Goal: Information Seeking & Learning: Find specific fact

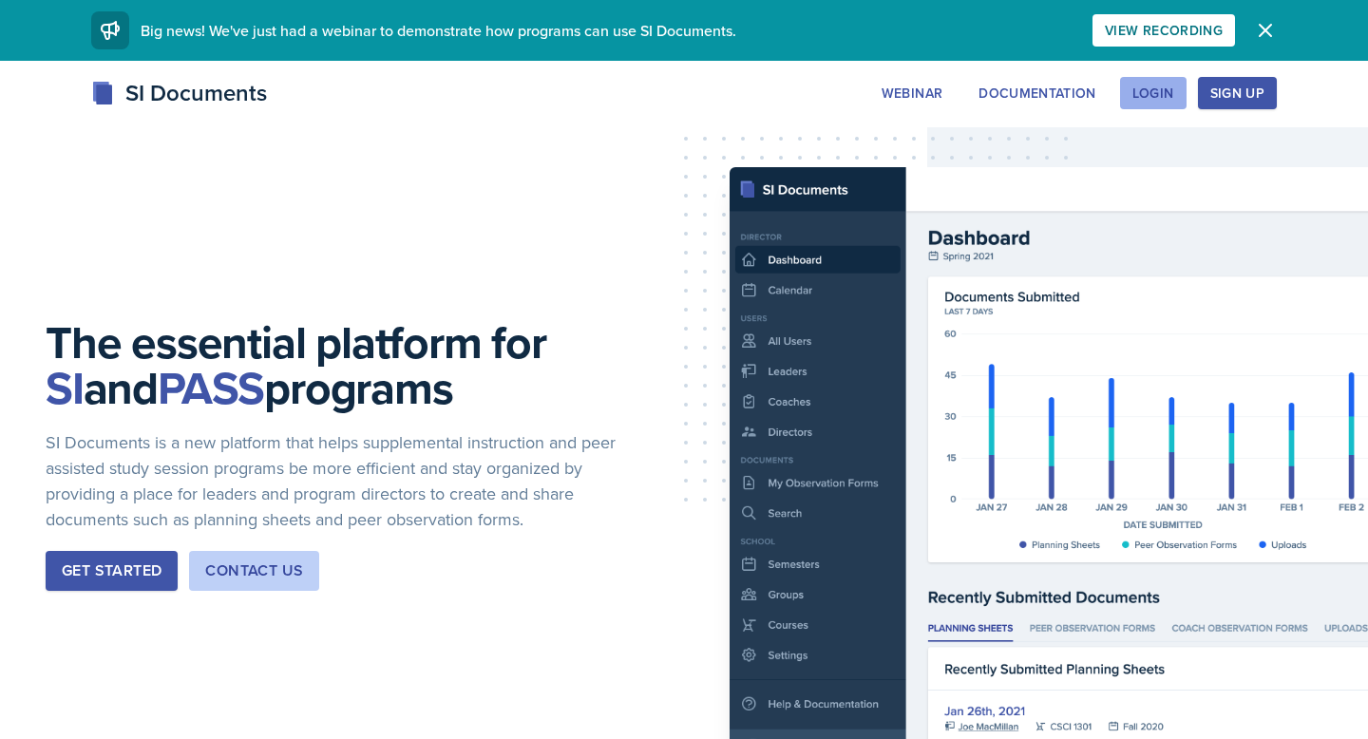
click at [1155, 85] on div "Login" at bounding box center [1153, 92] width 42 height 15
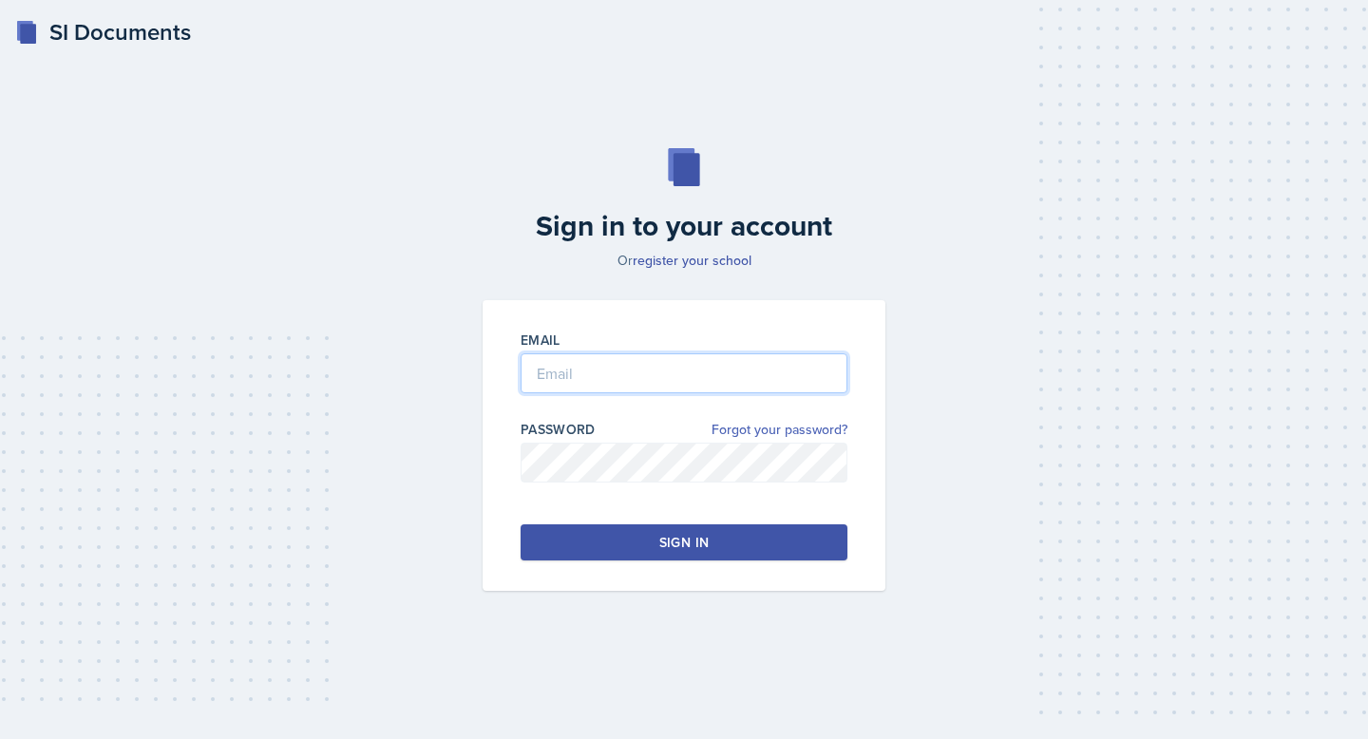
type input "[PERSON_NAME][EMAIL_ADDRESS][PERSON_NAME][DOMAIN_NAME]"
click at [683, 568] on div "Email [PERSON_NAME][EMAIL_ADDRESS][PERSON_NAME][DOMAIN_NAME] Password Forgot yo…" at bounding box center [684, 445] width 403 height 291
click at [683, 562] on div "Email [PERSON_NAME][EMAIL_ADDRESS][PERSON_NAME][DOMAIN_NAME] Password Forgot yo…" at bounding box center [684, 445] width 403 height 291
click at [683, 550] on div "Sign in" at bounding box center [683, 542] width 49 height 19
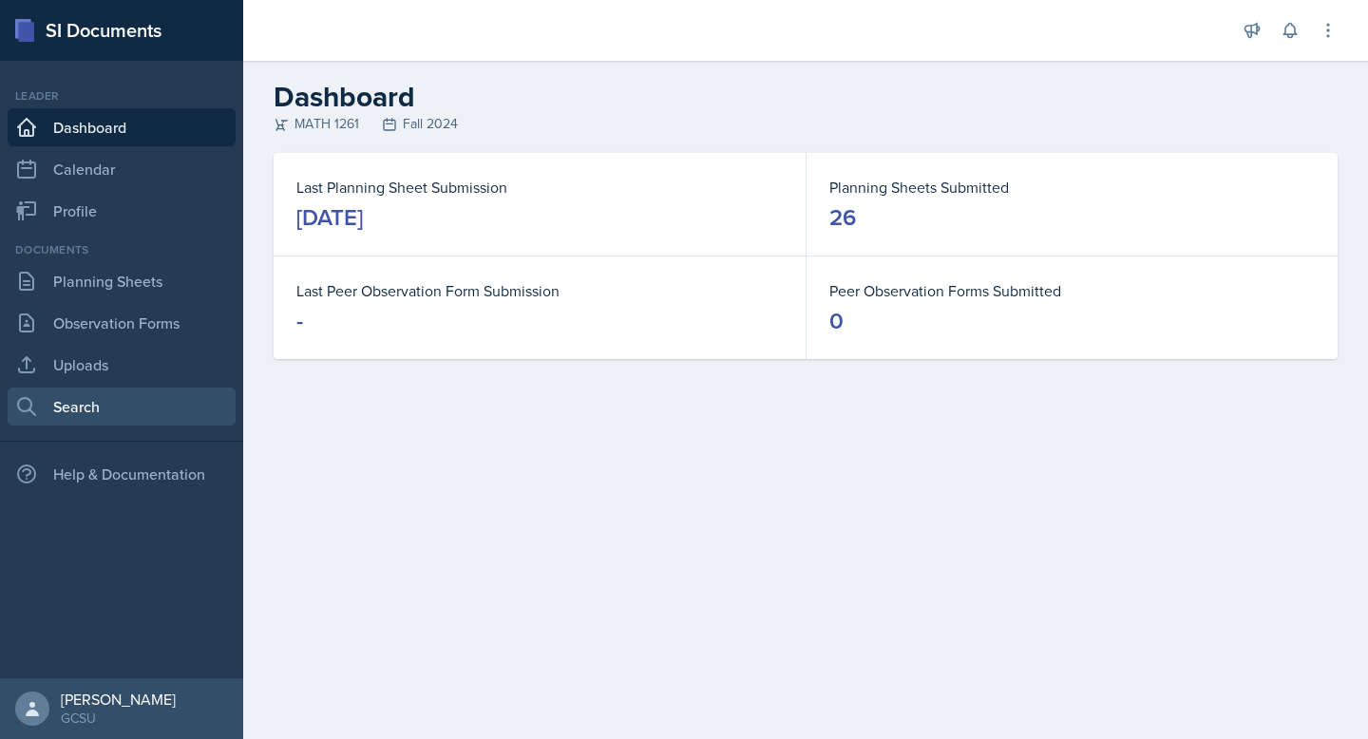
click at [116, 406] on link "Search" at bounding box center [122, 407] width 228 height 38
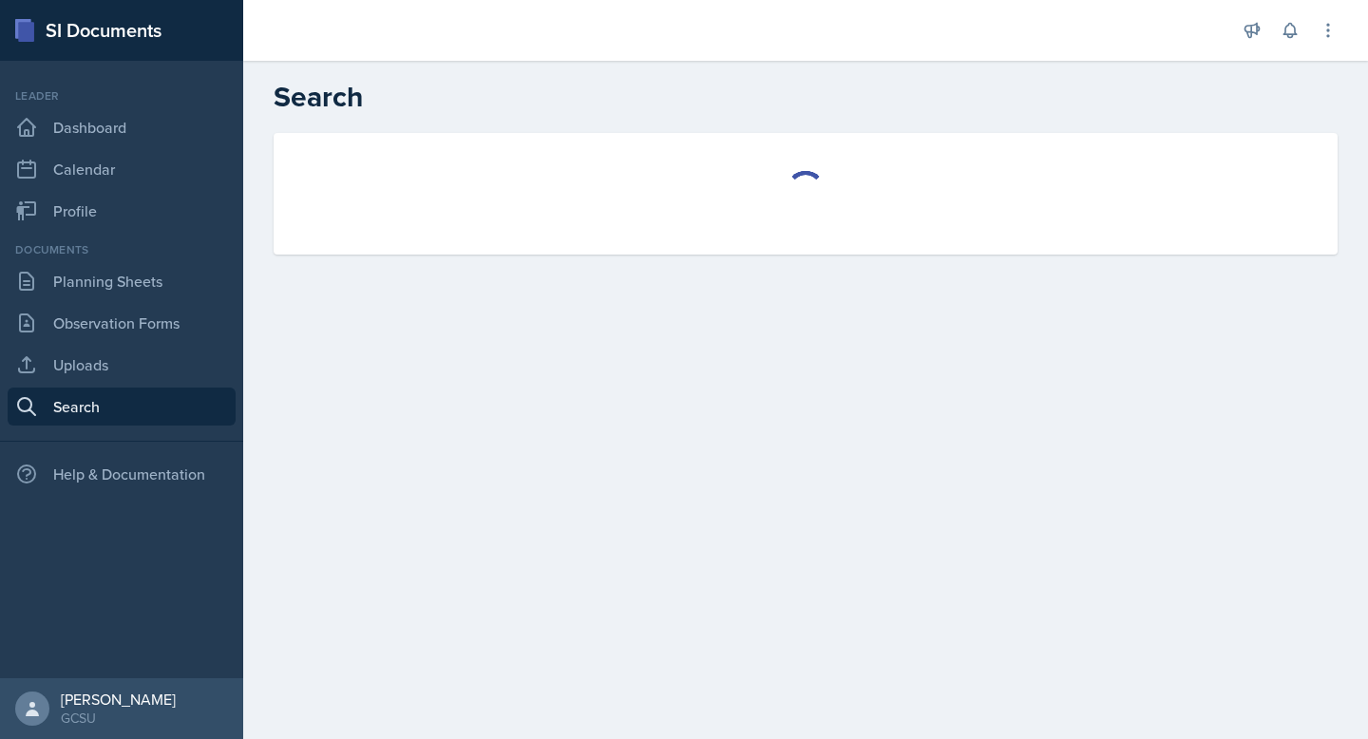
select select "all"
select select "1"
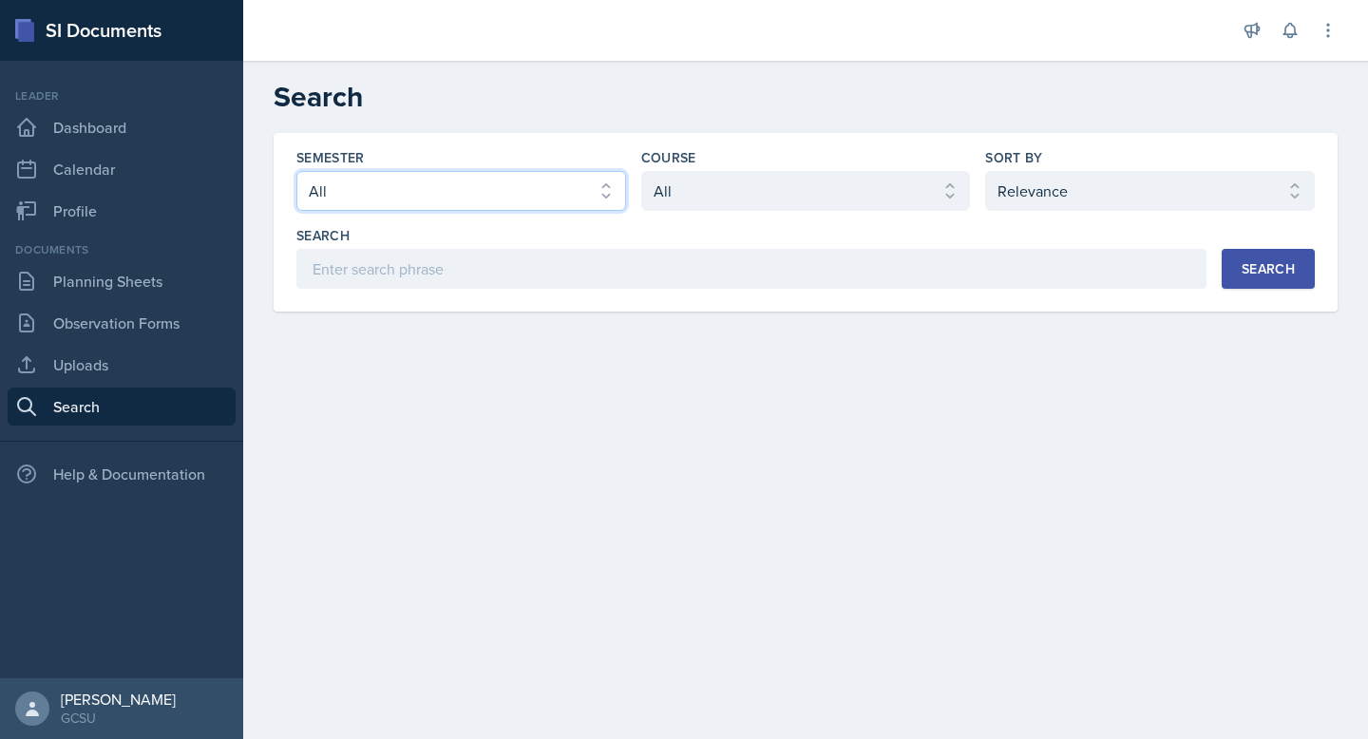
click at [534, 181] on select "Select semester All Fall 2025 Spring 2025 Fall 2024 Spring 2024 Fall 2023 Sprin…" at bounding box center [461, 191] width 330 height 40
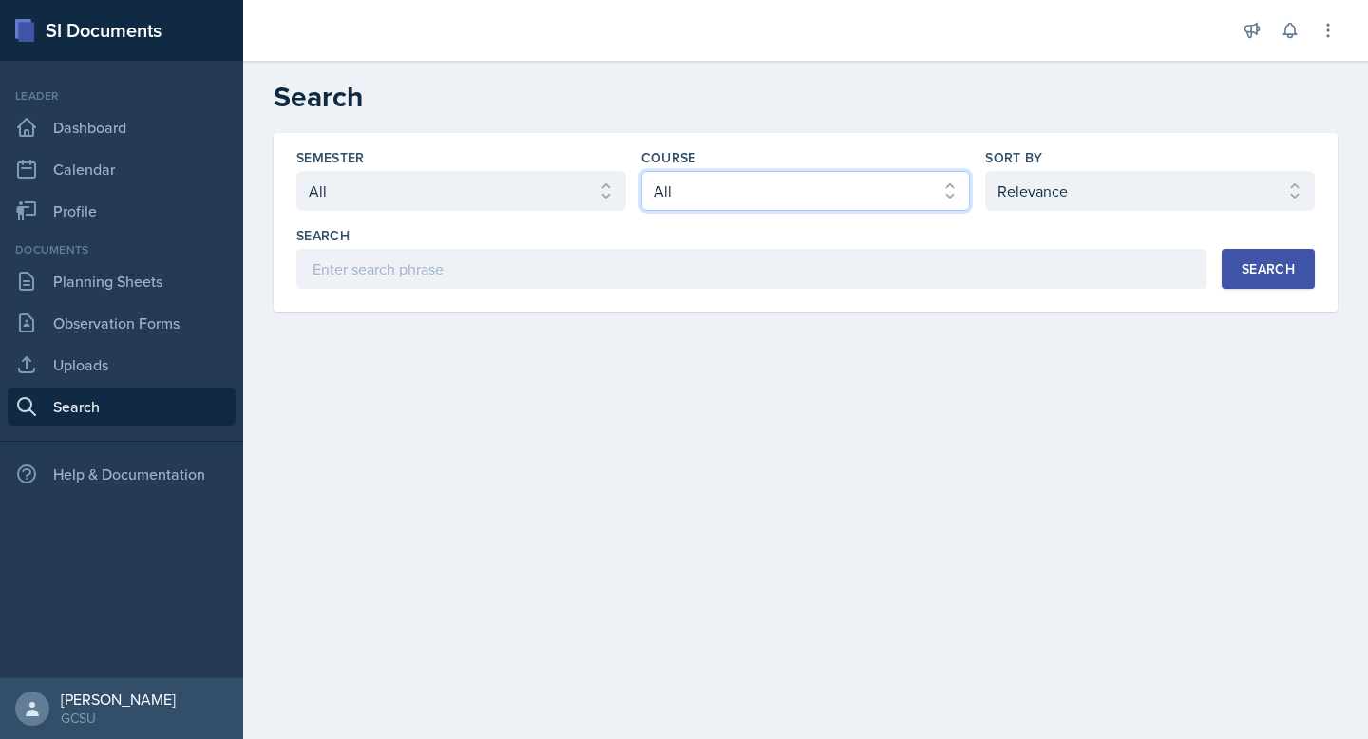
click at [765, 205] on select "Select course All ACCT 3101 ACCT 3102 ASTR 1000 BIOL 1100 BIOL 1107 BIOL 1108 B…" at bounding box center [806, 191] width 330 height 40
select select "fb4c401b-07aa-48db-988c-a56e236646bb"
click at [641, 171] on select "Select course All ACCT 3101 ACCT 3102 ASTR 1000 BIOL 1100 BIOL 1107 BIOL 1108 B…" at bounding box center [806, 191] width 330 height 40
click at [1272, 279] on button "Search" at bounding box center [1268, 269] width 93 height 40
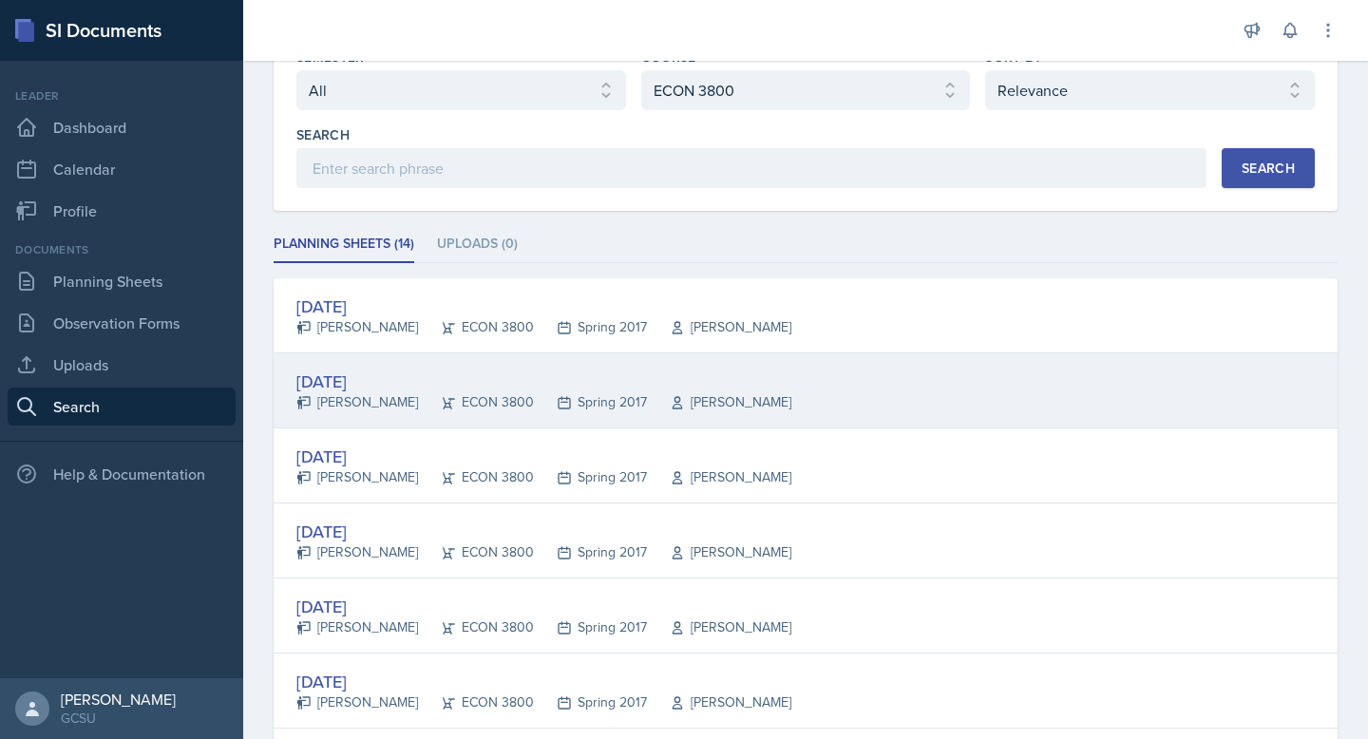
scroll to position [104, 0]
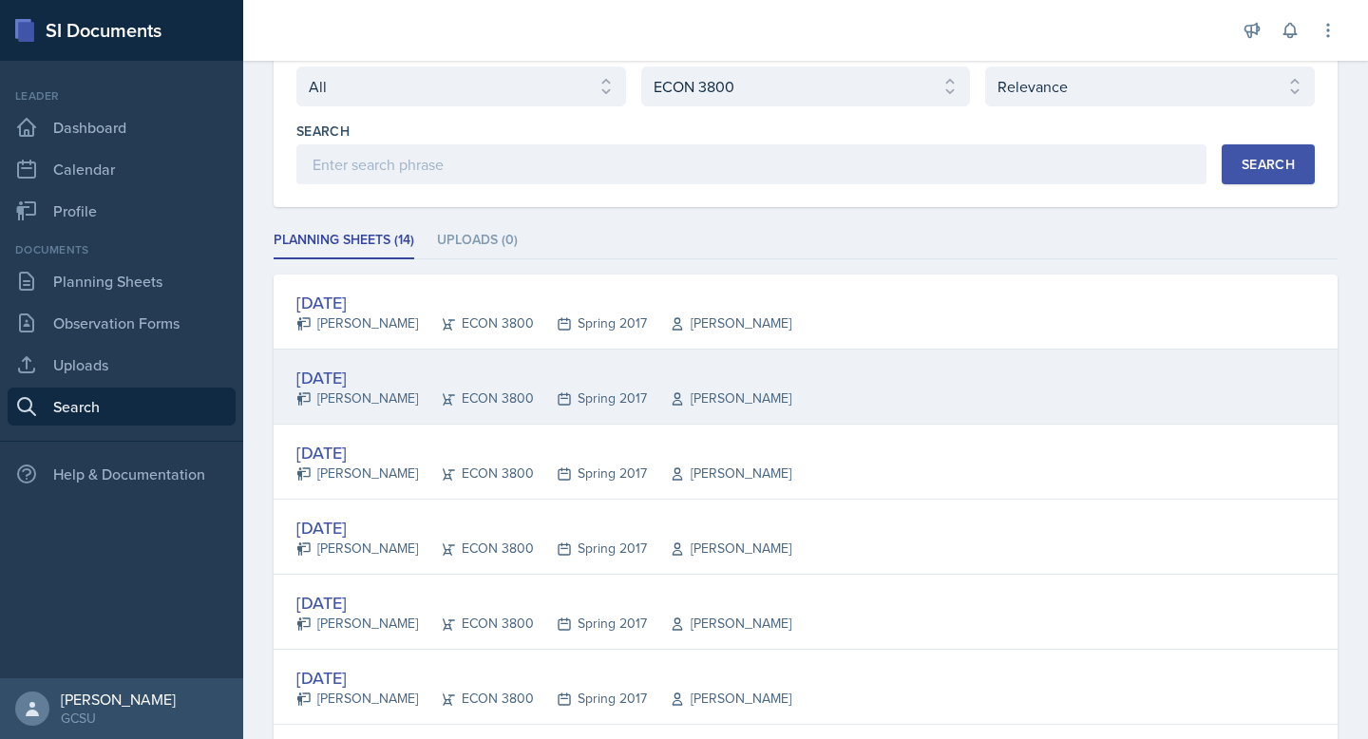
click at [719, 459] on div "[DATE]" at bounding box center [543, 453] width 495 height 26
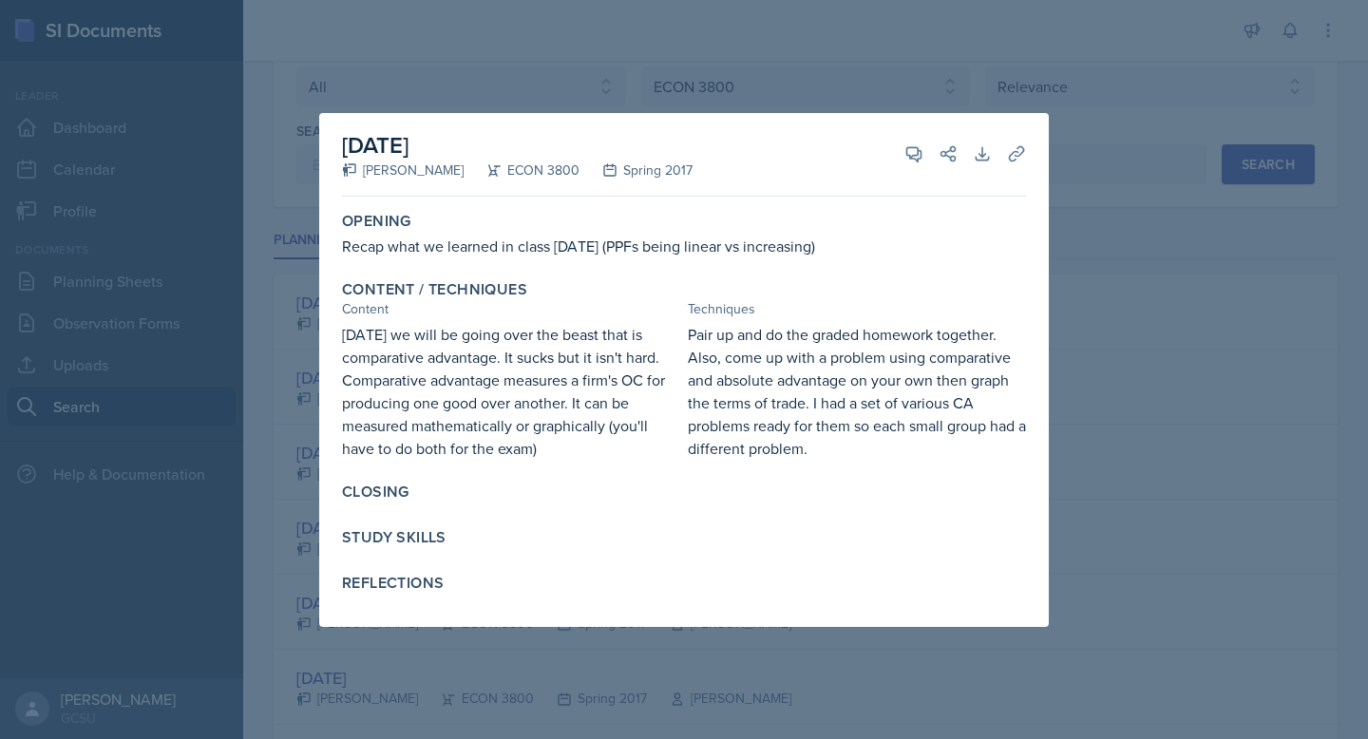
click at [812, 326] on div "Pair up and do the graded homework together. Also, come up with a problem using…" at bounding box center [857, 391] width 338 height 137
click at [1070, 213] on div at bounding box center [684, 369] width 1368 height 739
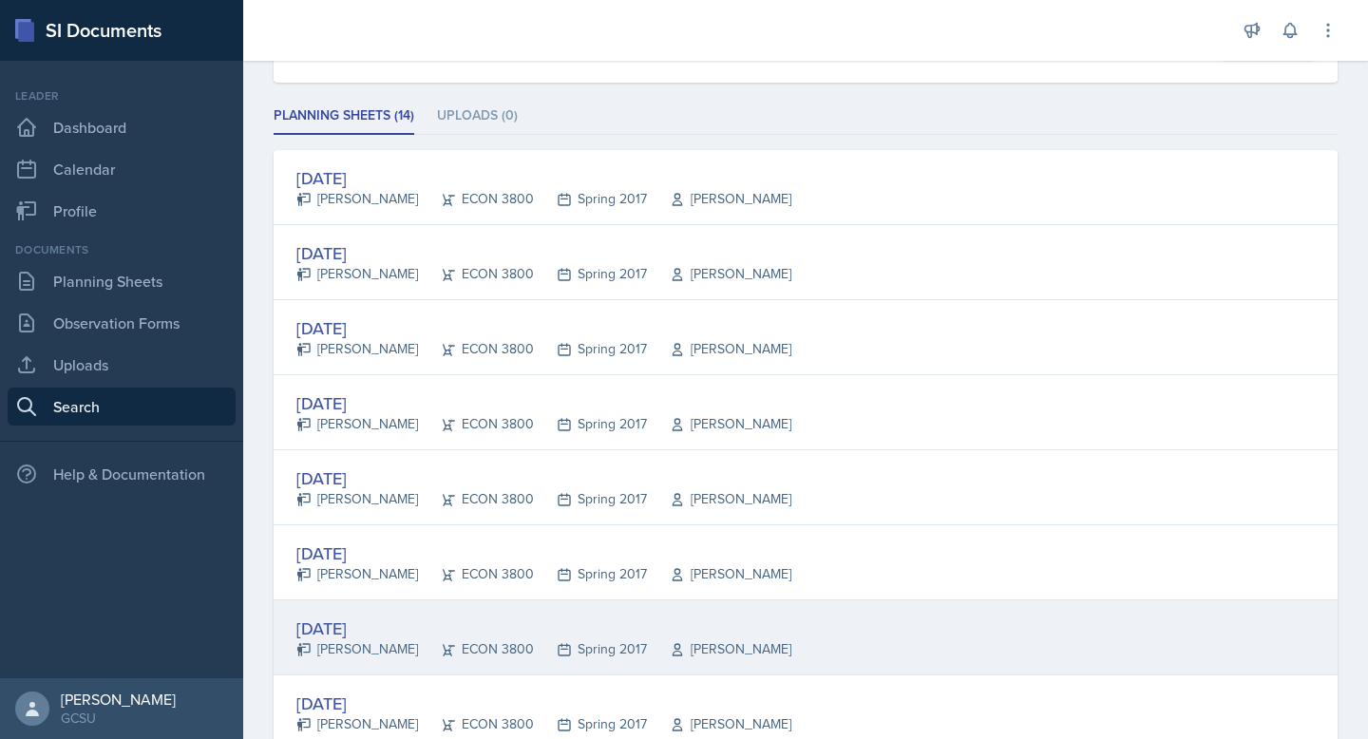
scroll to position [220, 0]
